Goal: Complete application form

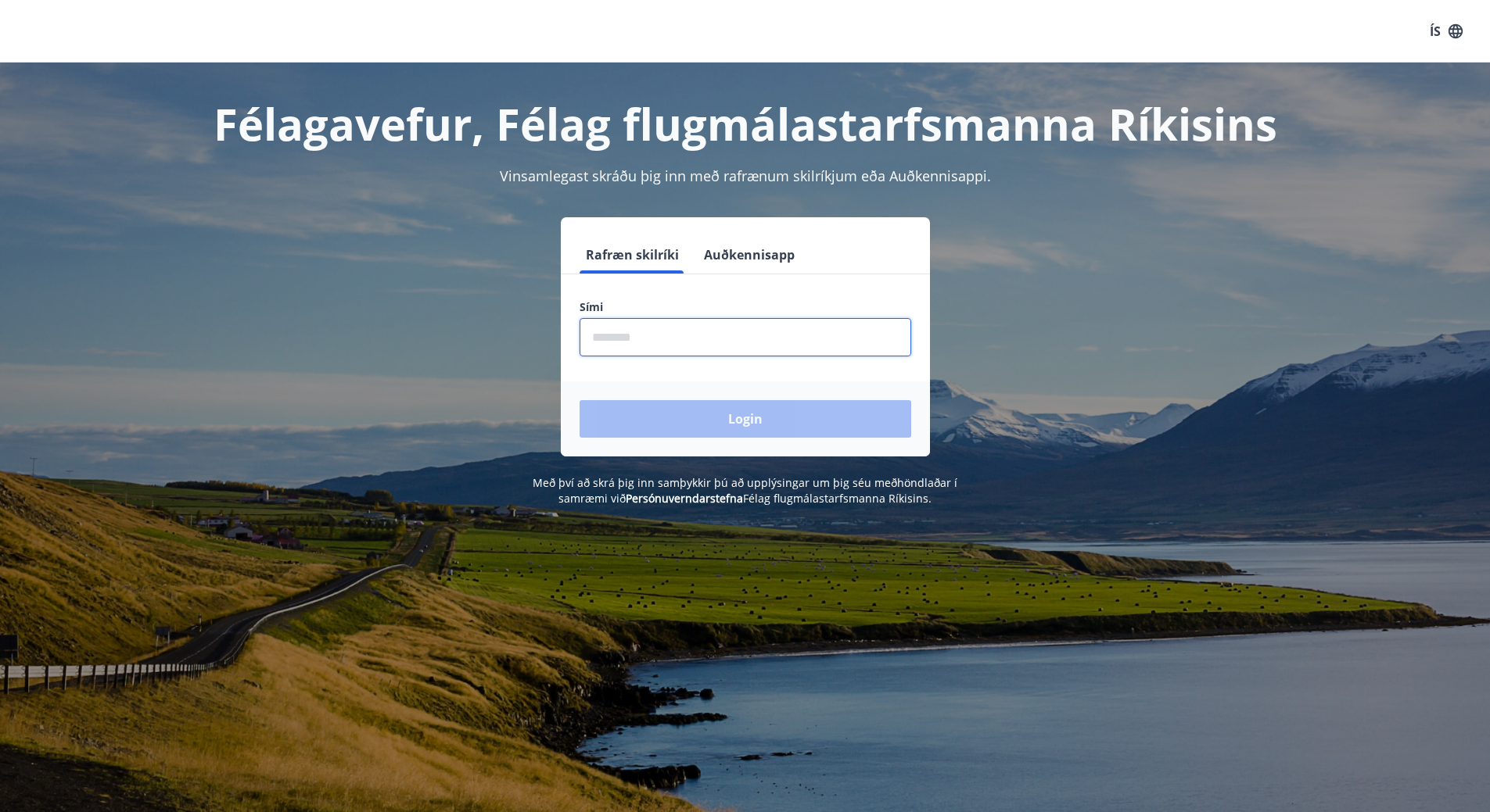
click at [715, 340] on input "phone" at bounding box center [745, 337] width 332 height 38
click at [787, 346] on input "phone" at bounding box center [745, 337] width 332 height 38
type input "********"
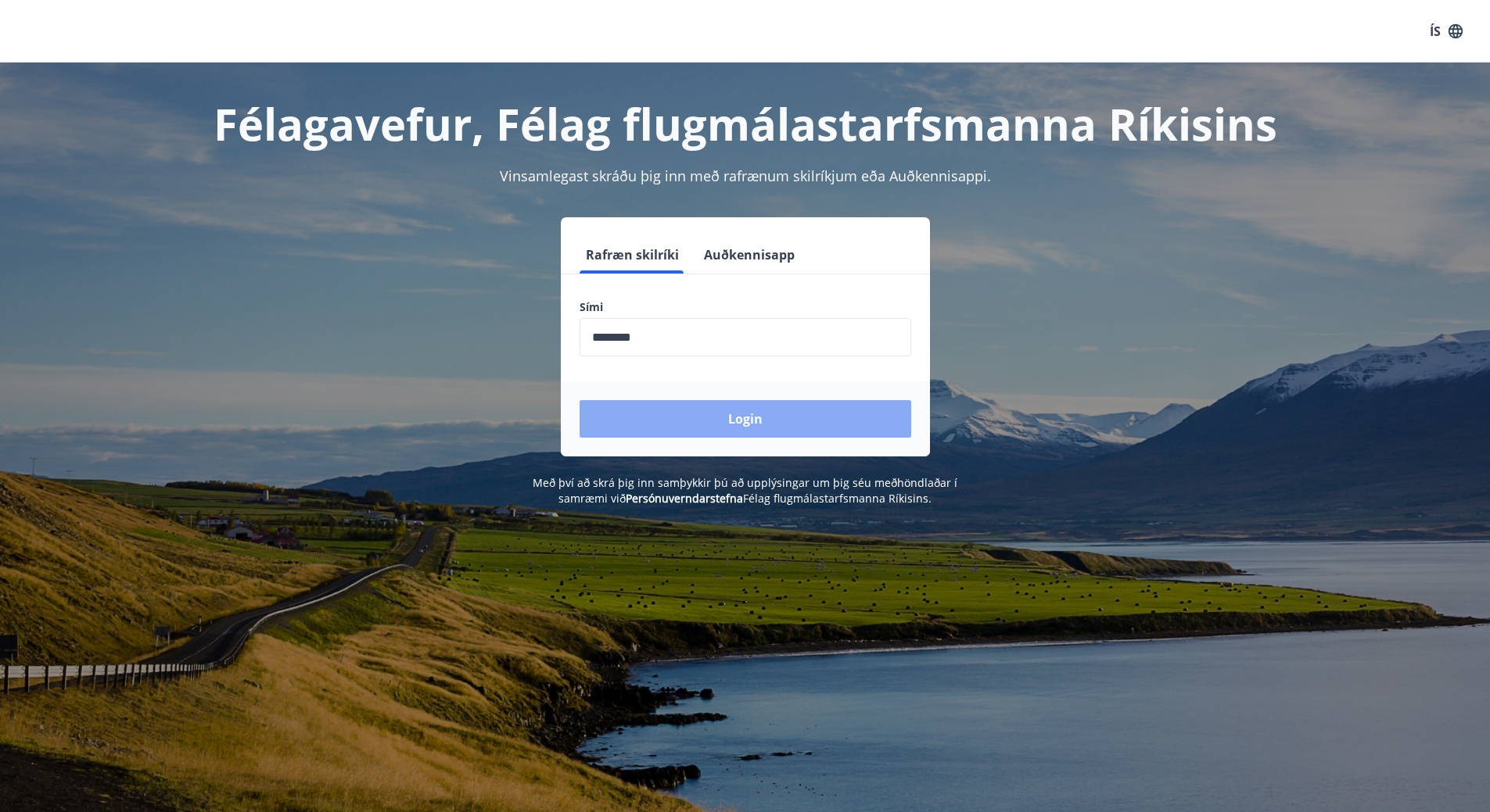
click at [764, 416] on button "Login" at bounding box center [745, 418] width 332 height 37
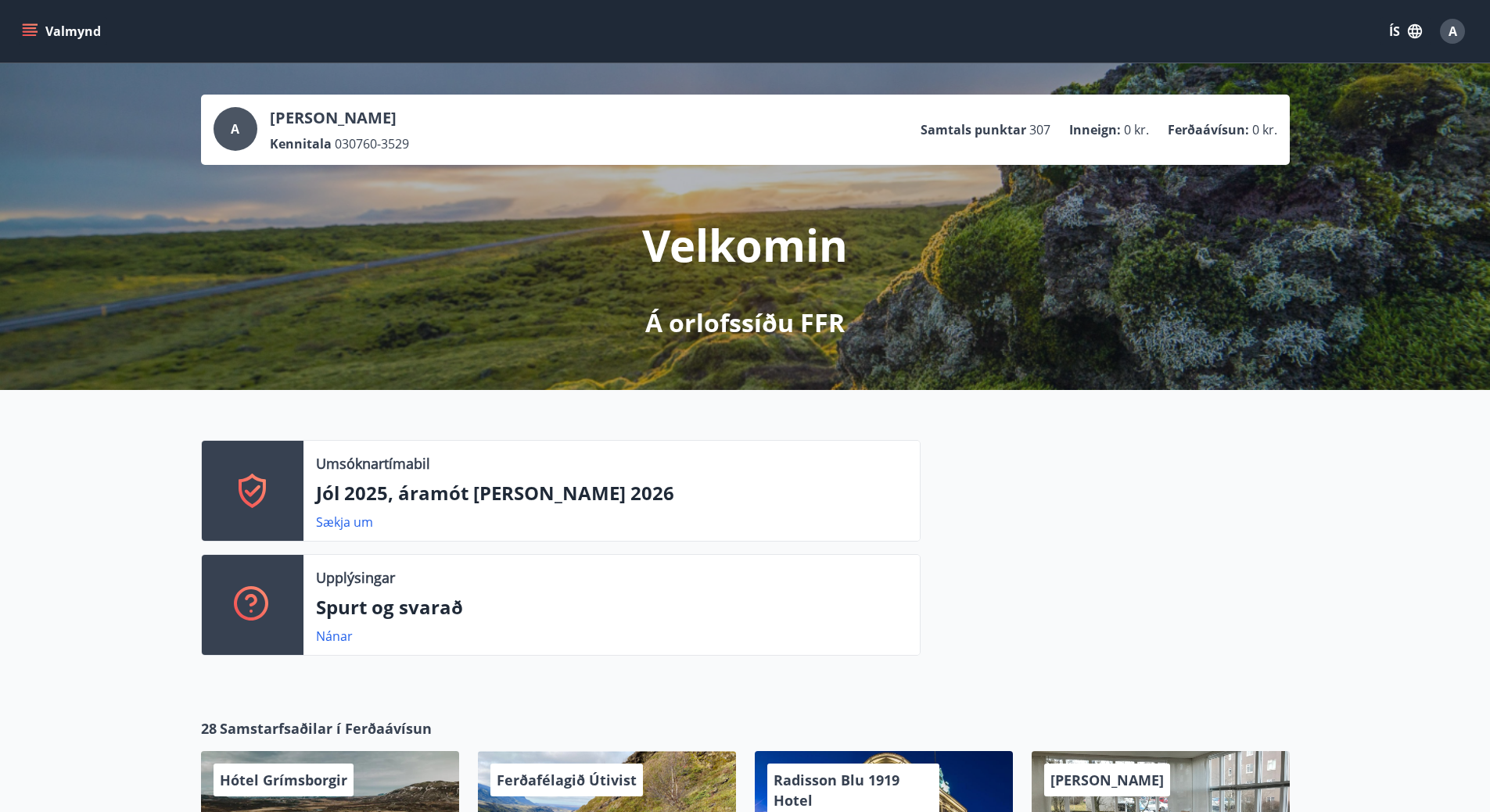
click at [249, 491] on icon at bounding box center [252, 490] width 37 height 37
click at [347, 522] on link "Sækja um" at bounding box center [344, 522] width 57 height 17
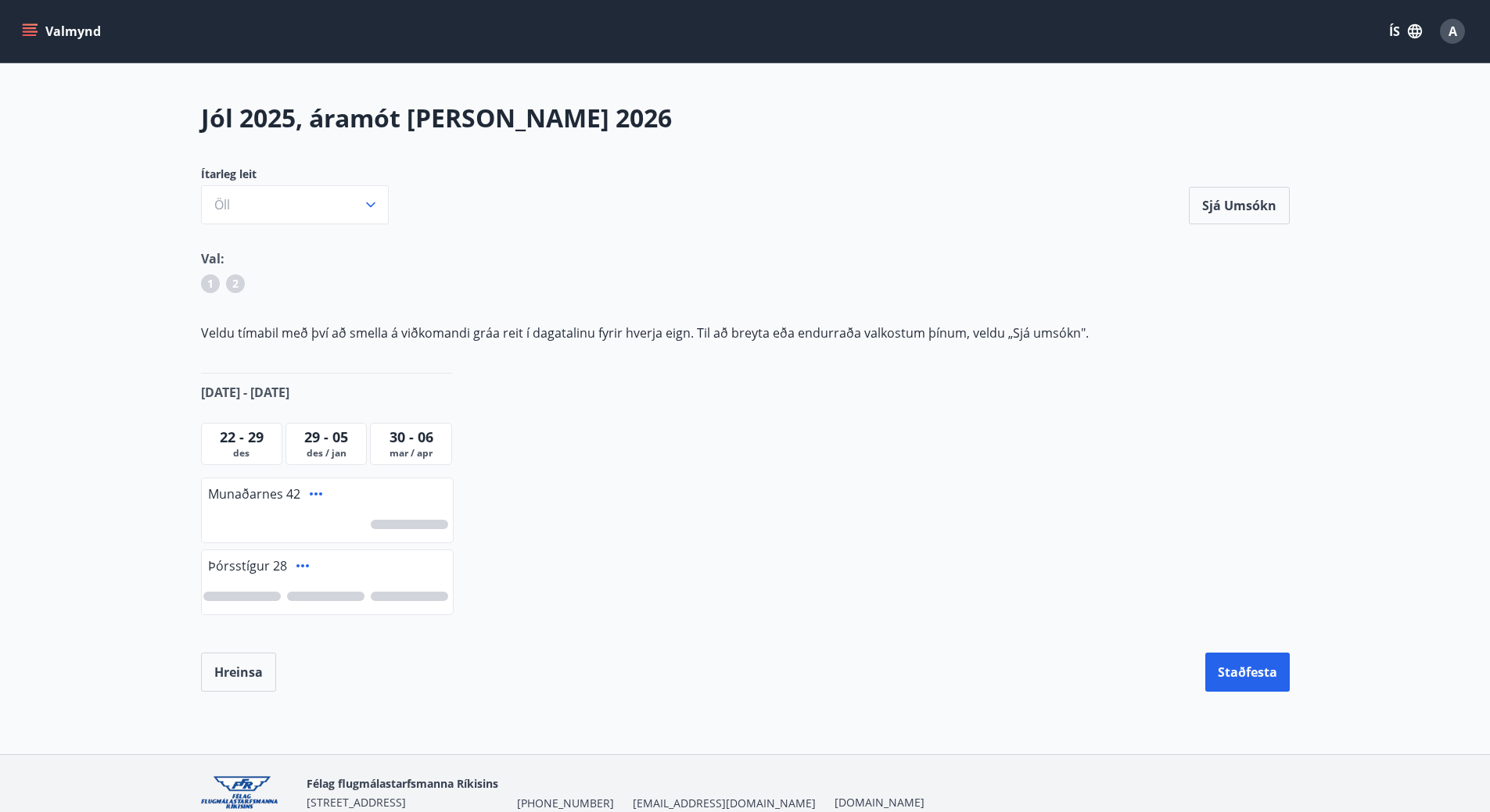
click at [241, 596] on div at bounding box center [242, 596] width 78 height 9
click at [316, 599] on div at bounding box center [325, 596] width 78 height 9
click at [330, 595] on div "2" at bounding box center [325, 596] width 19 height 19
click at [268, 599] on div "1" at bounding box center [242, 596] width 78 height 9
click at [344, 596] on div at bounding box center [325, 596] width 78 height 9
